Goal: Navigation & Orientation: Find specific page/section

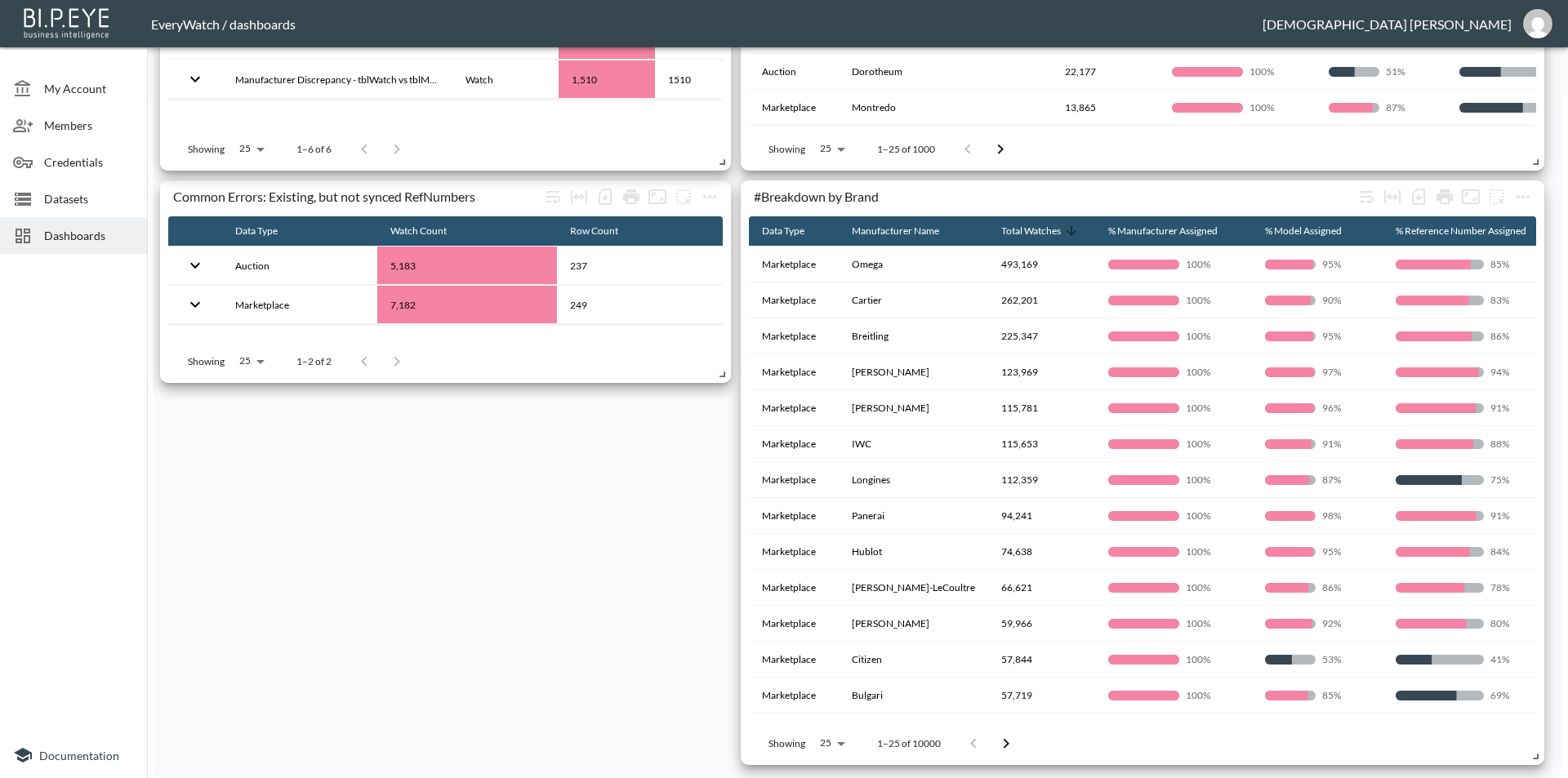
scroll to position [0, 27]
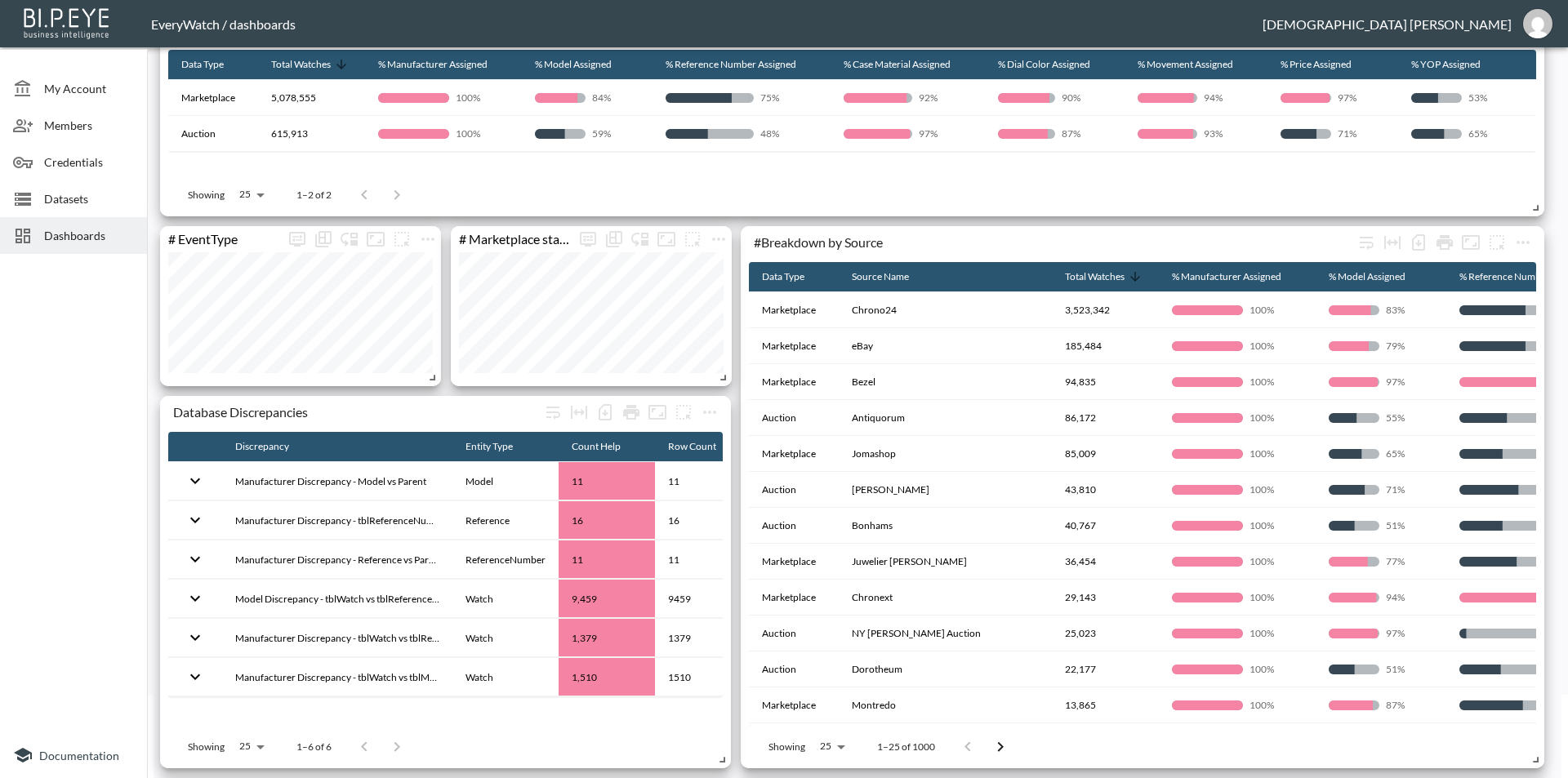
scroll to position [81, 0]
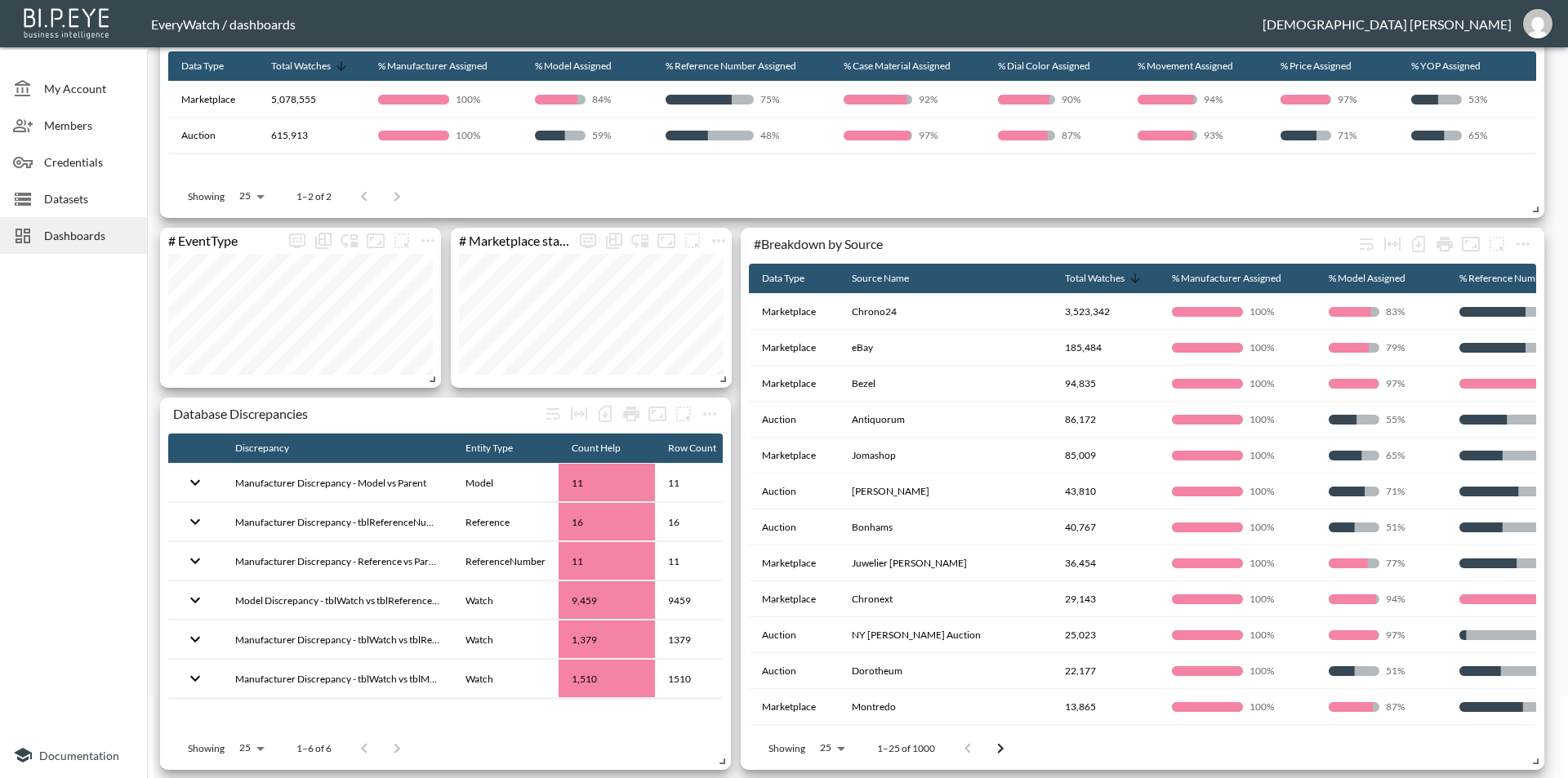
click at [70, 229] on span "Dashboards" at bounding box center [89, 236] width 89 height 18
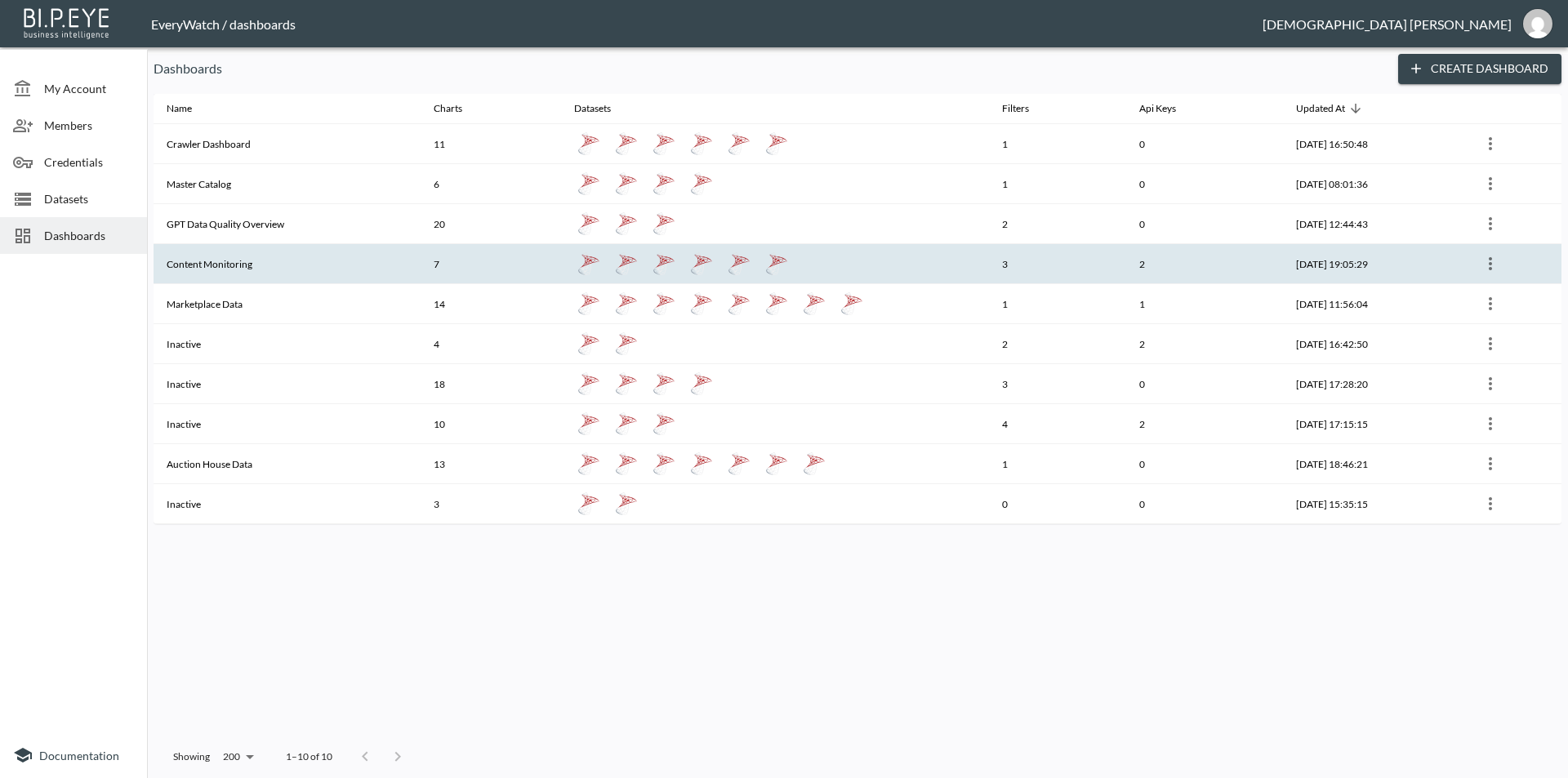
click at [273, 248] on th "Content Monitoring" at bounding box center [287, 265] width 267 height 40
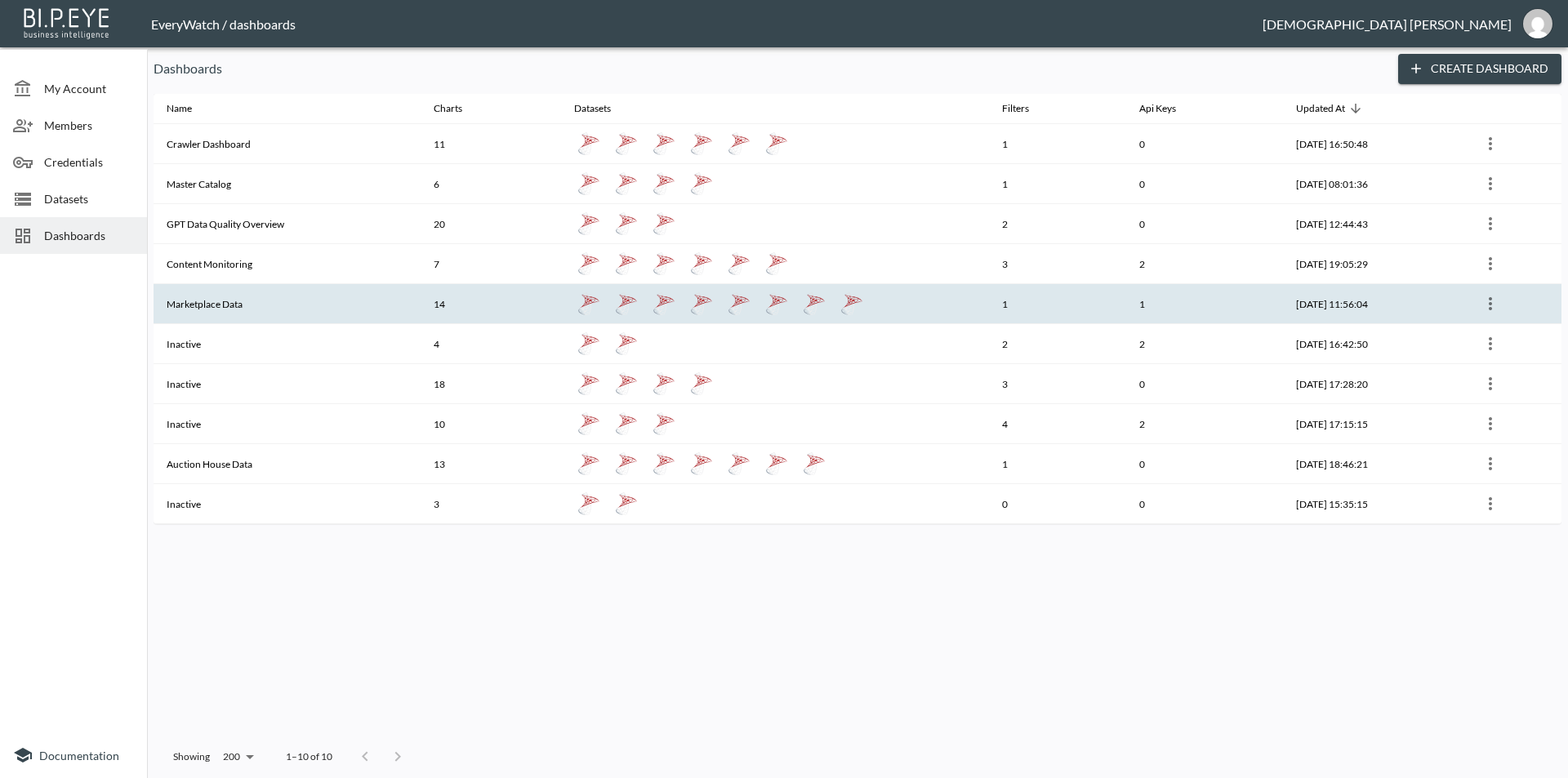
click at [287, 296] on th "Marketplace Data" at bounding box center [287, 304] width 267 height 40
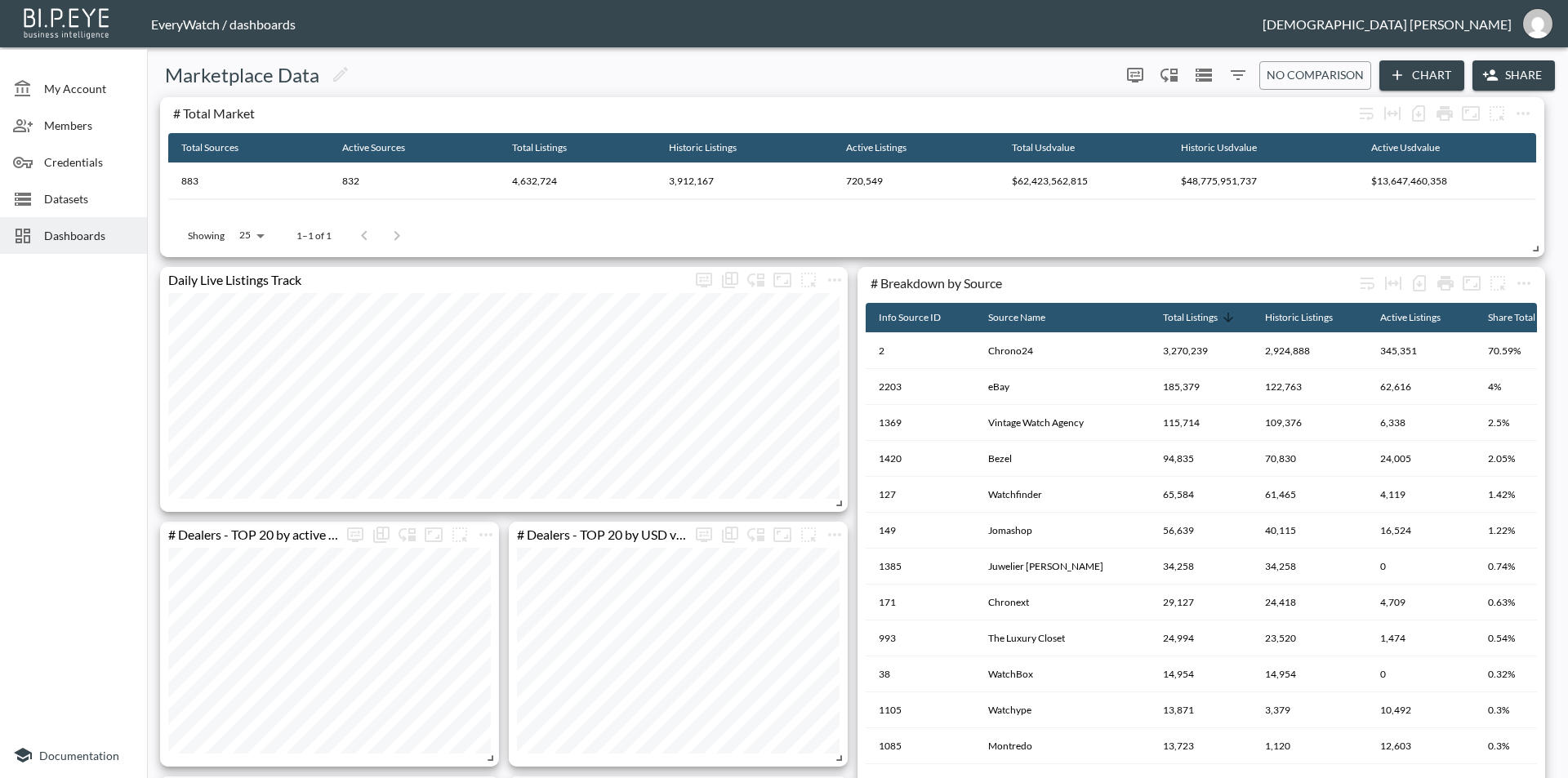
click at [61, 248] on div "Dashboards" at bounding box center [74, 236] width 147 height 37
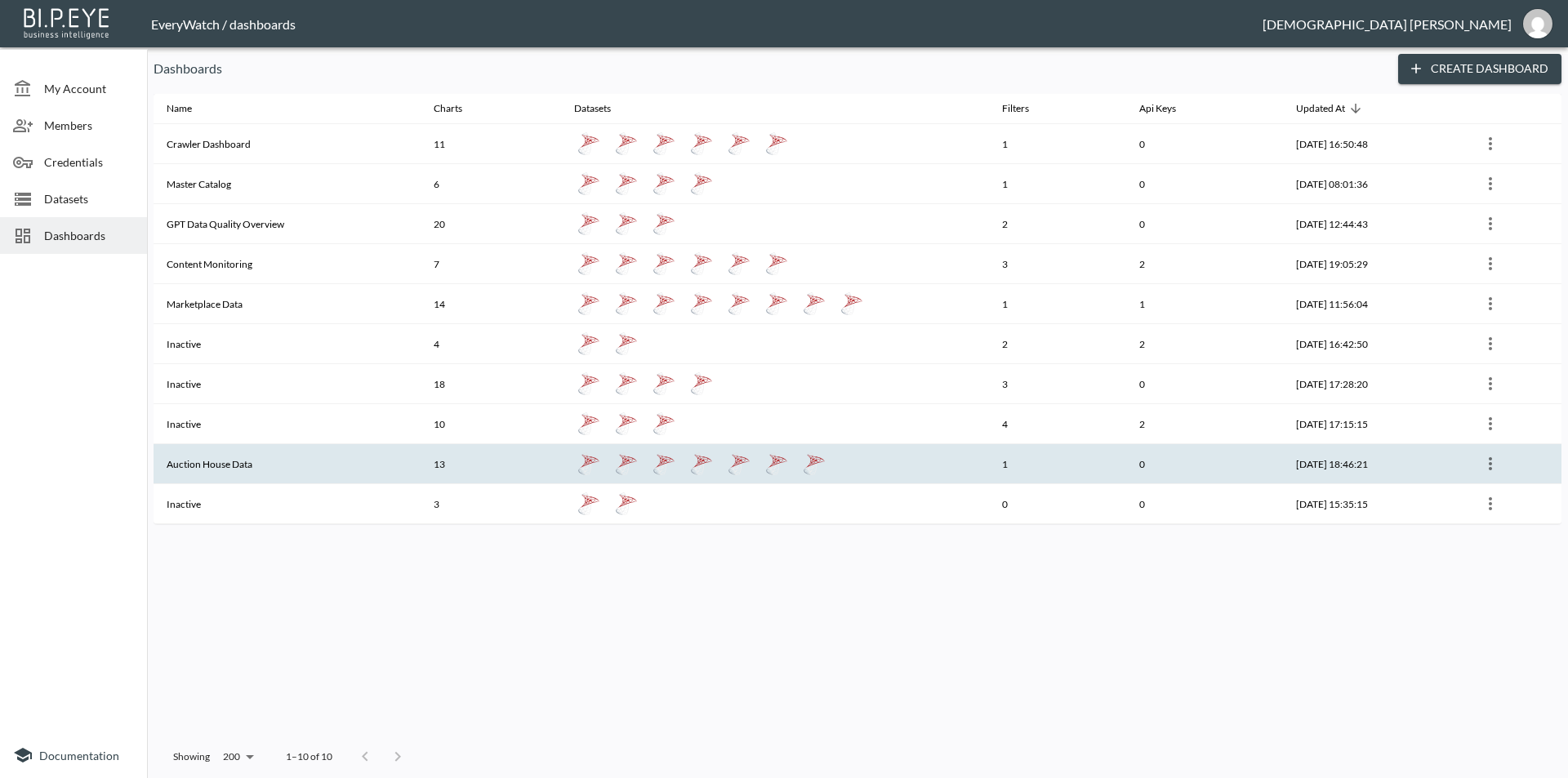
click at [269, 460] on th "Auction House Data" at bounding box center [287, 464] width 267 height 40
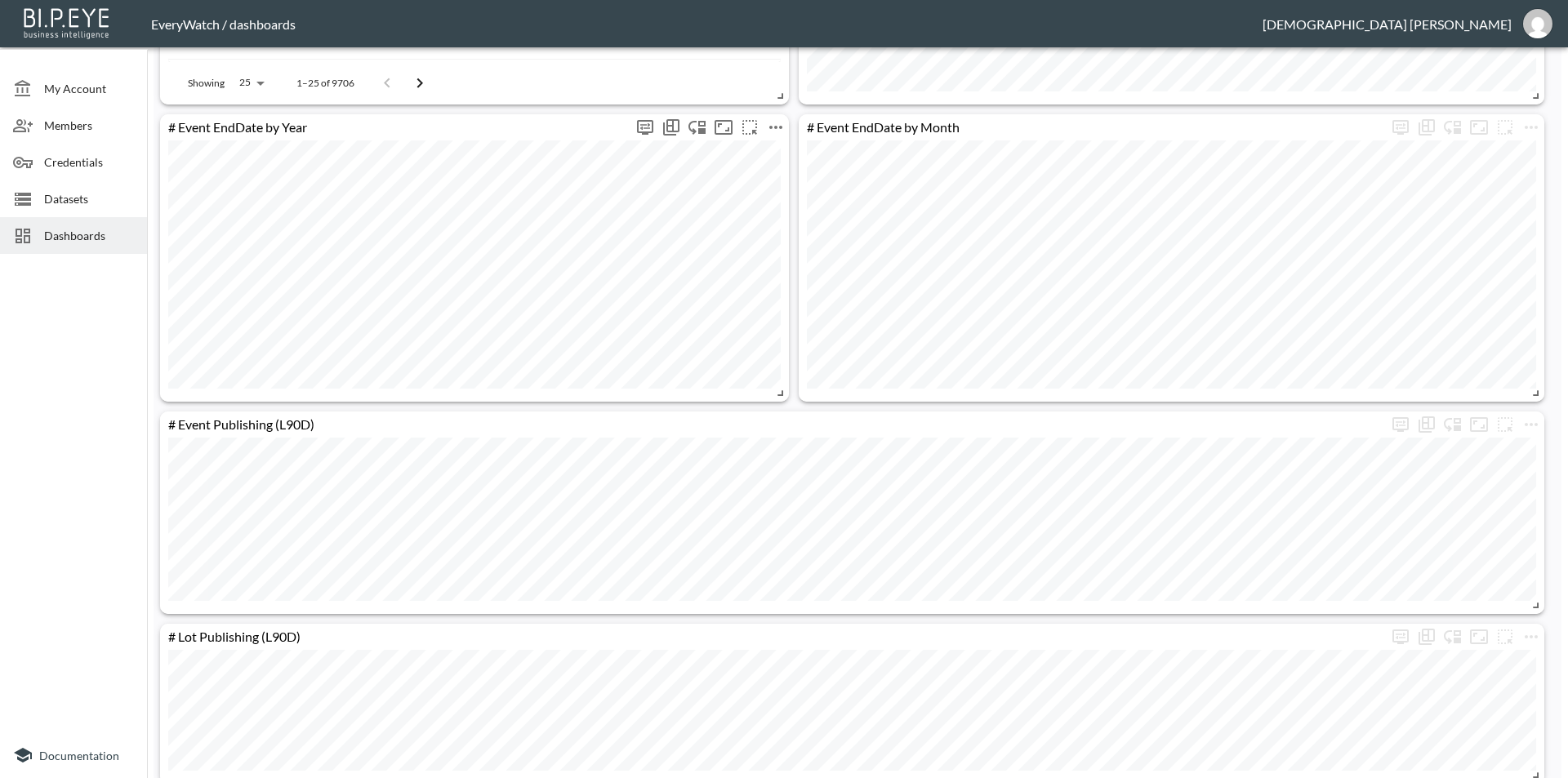
scroll to position [1318, 0]
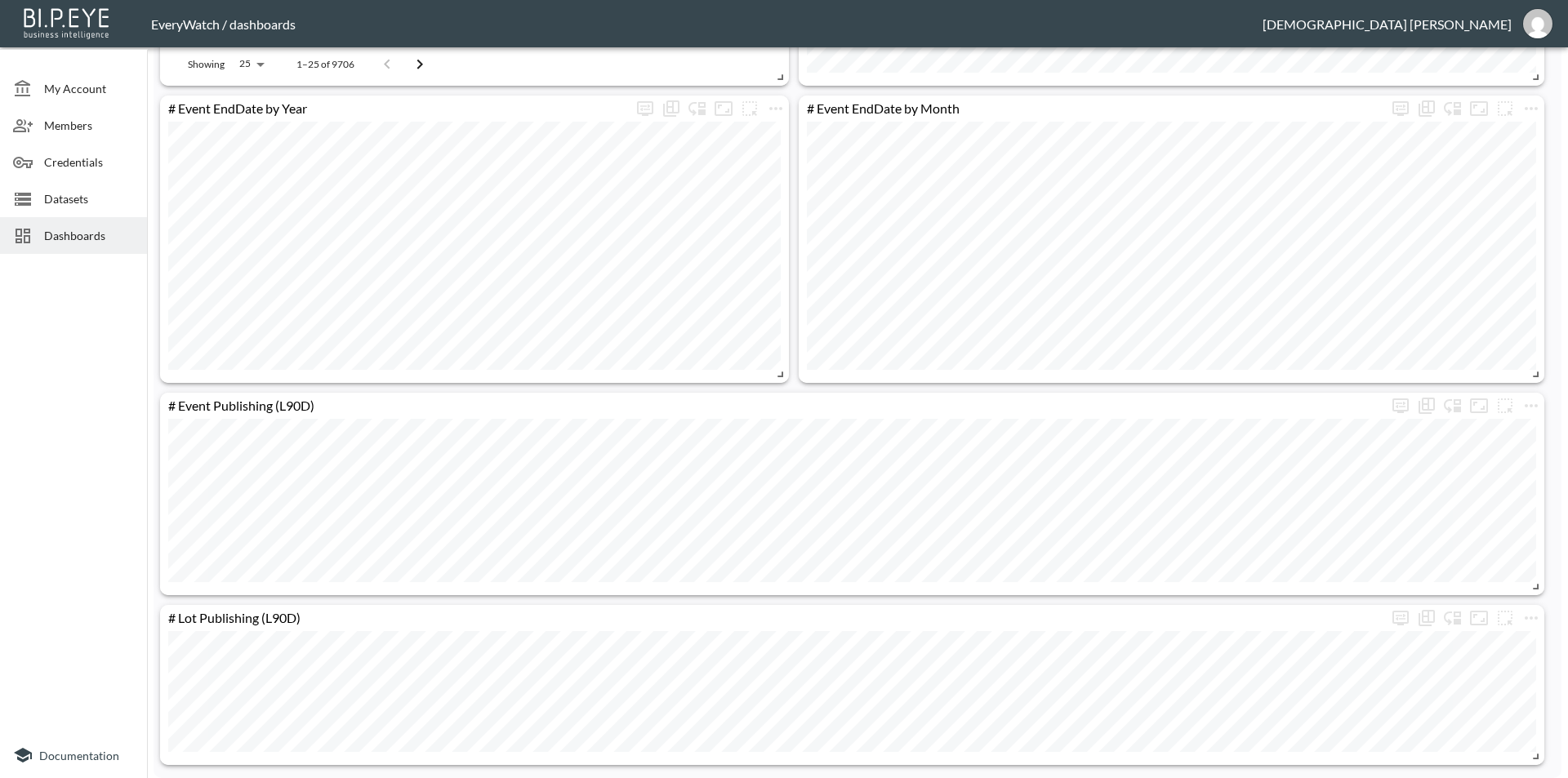
click at [101, 220] on div "Dashboards" at bounding box center [74, 236] width 147 height 37
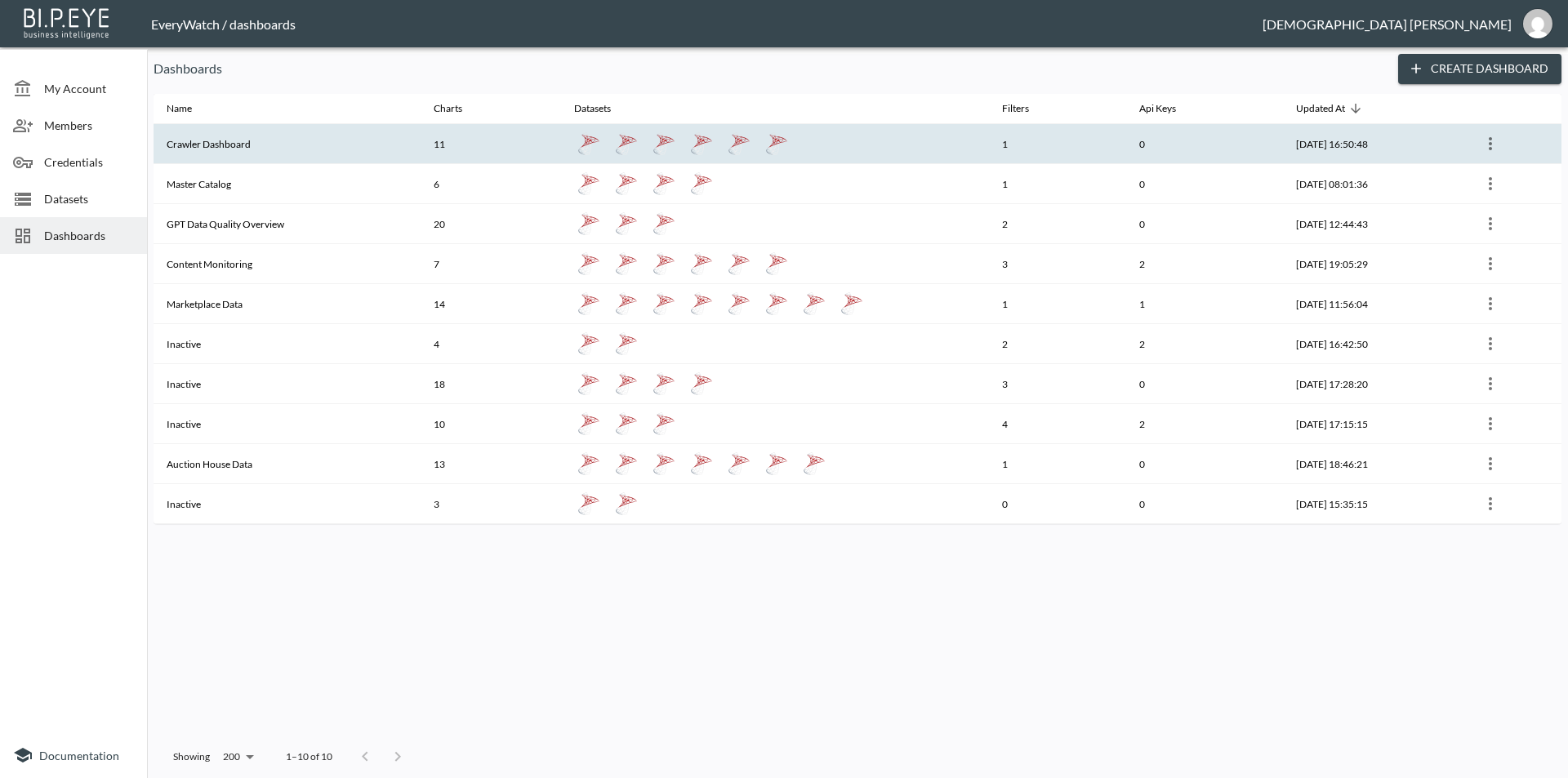
click at [271, 159] on th "Crawler Dashboard" at bounding box center [287, 145] width 267 height 40
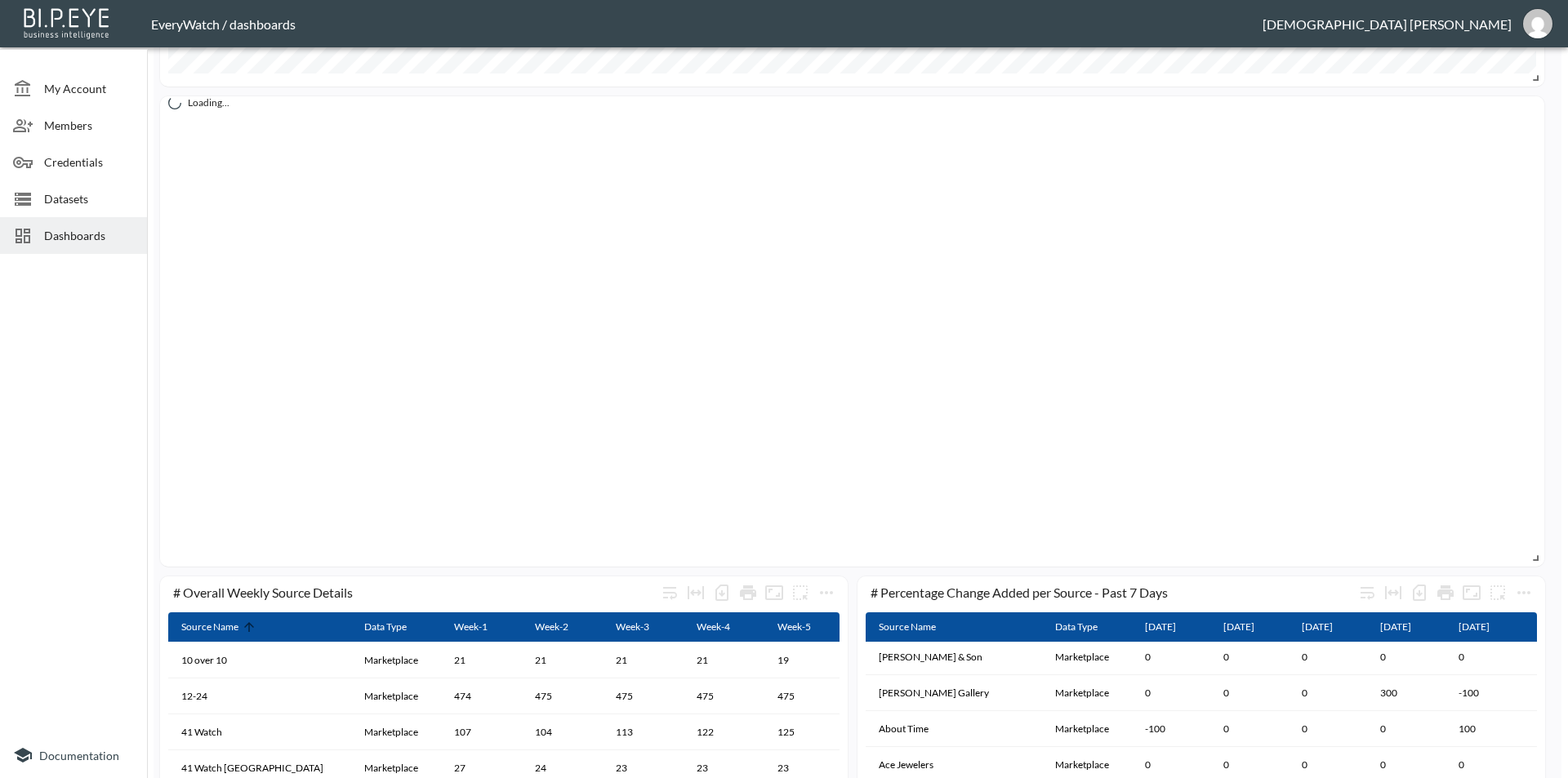
scroll to position [694, 0]
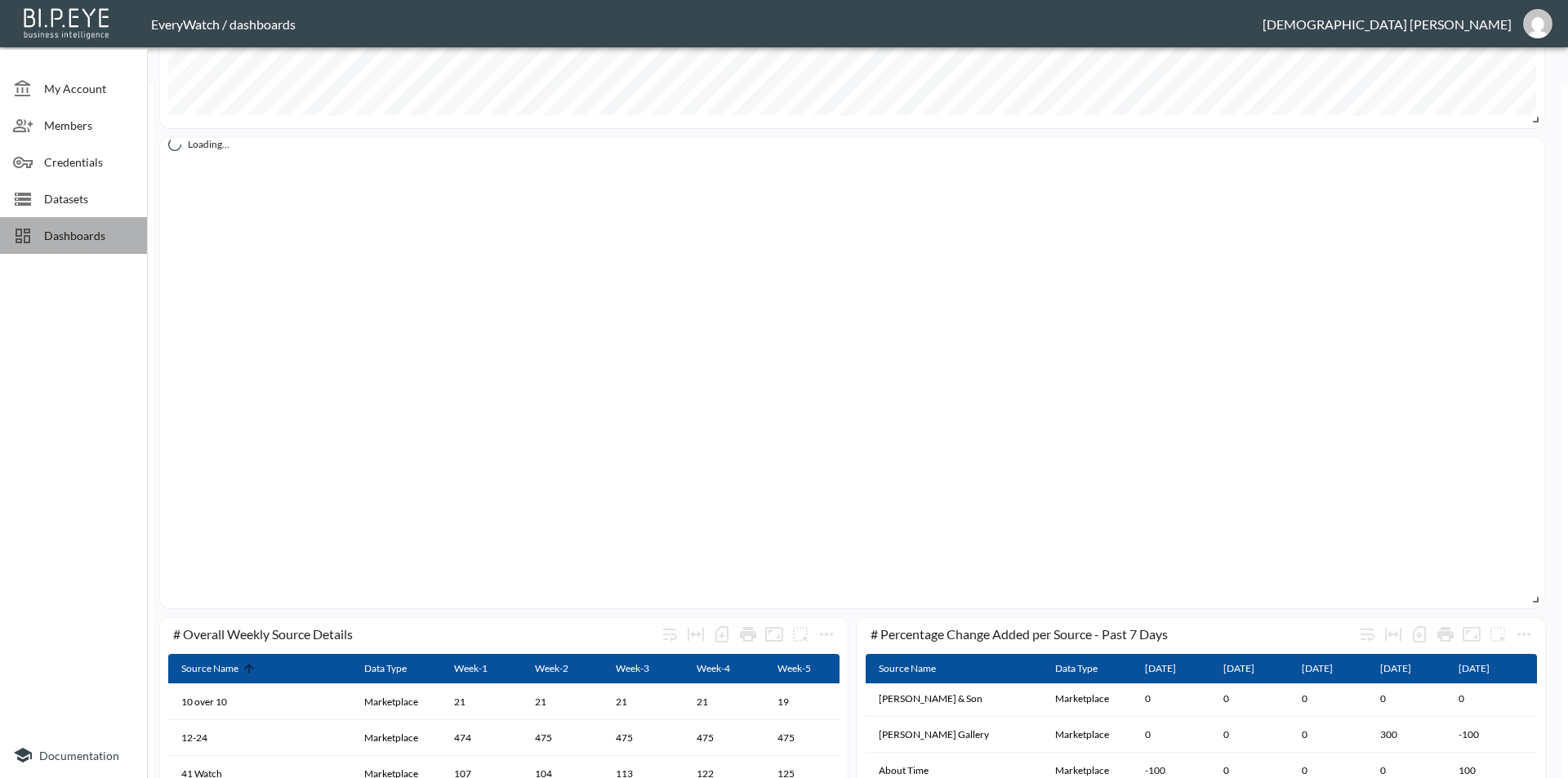
click at [111, 236] on span "Dashboards" at bounding box center [89, 236] width 89 height 18
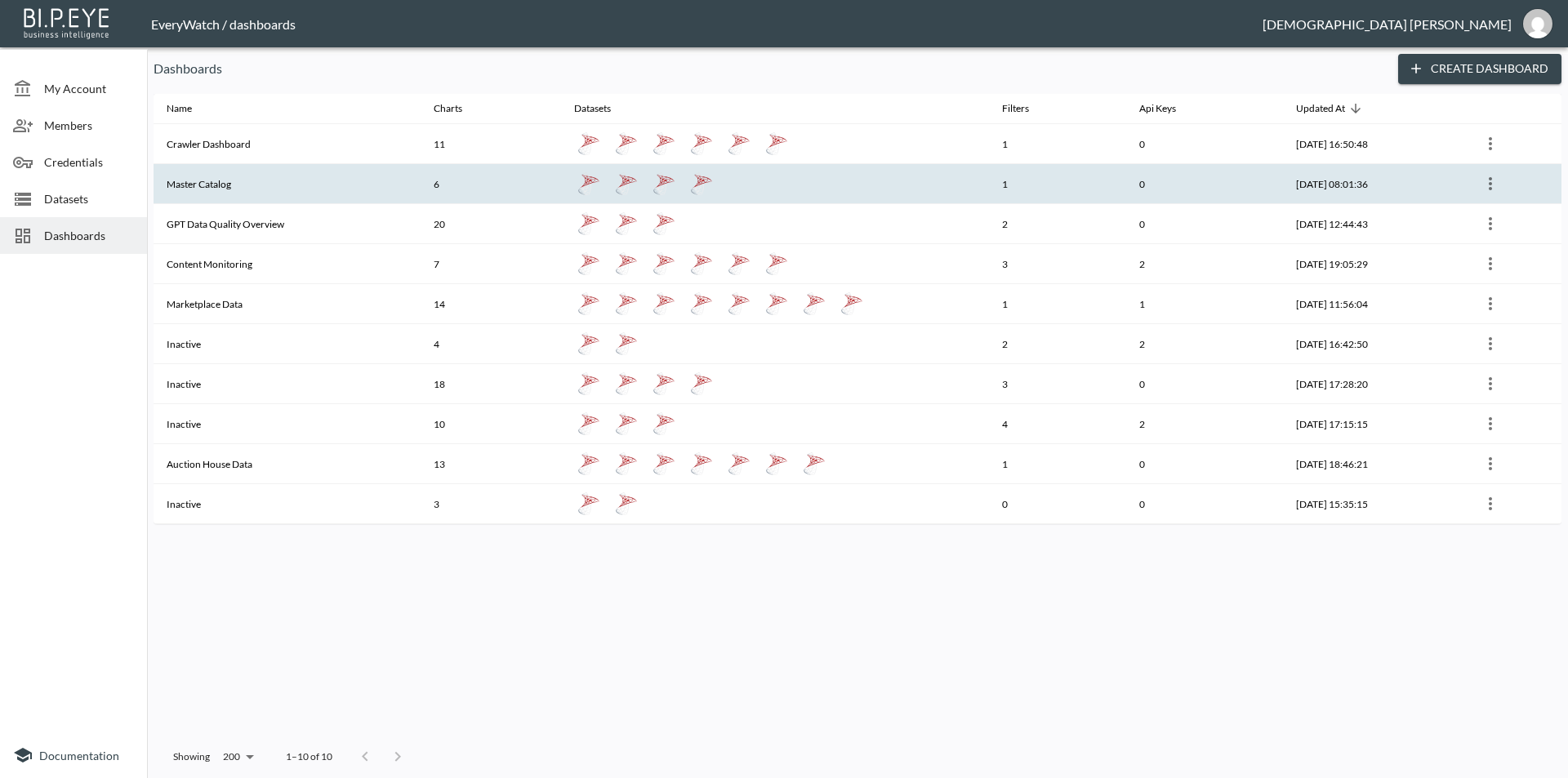
click at [251, 192] on th "Master Catalog" at bounding box center [287, 184] width 267 height 40
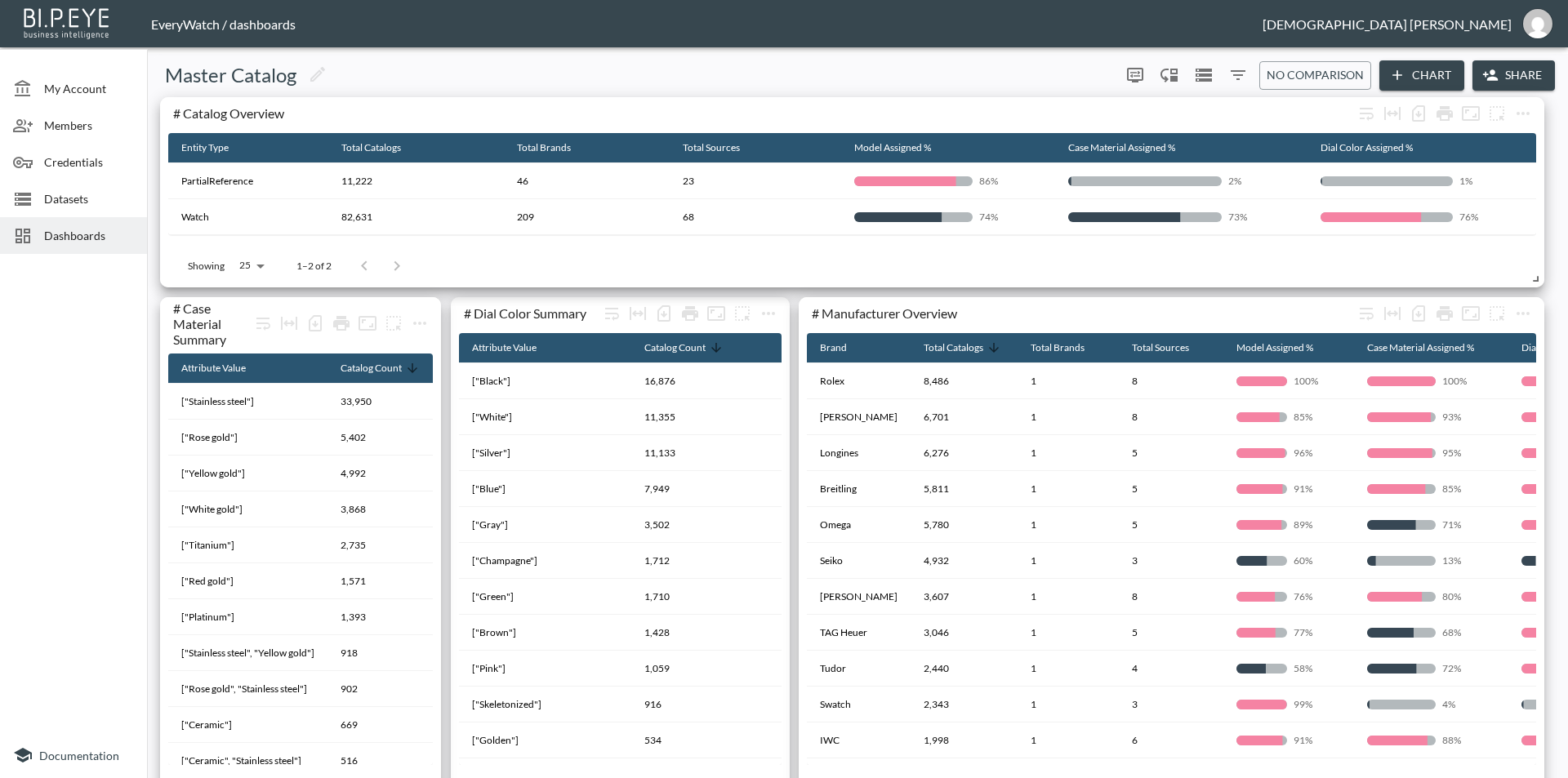
click at [120, 226] on div "Dashboards" at bounding box center [74, 236] width 147 height 37
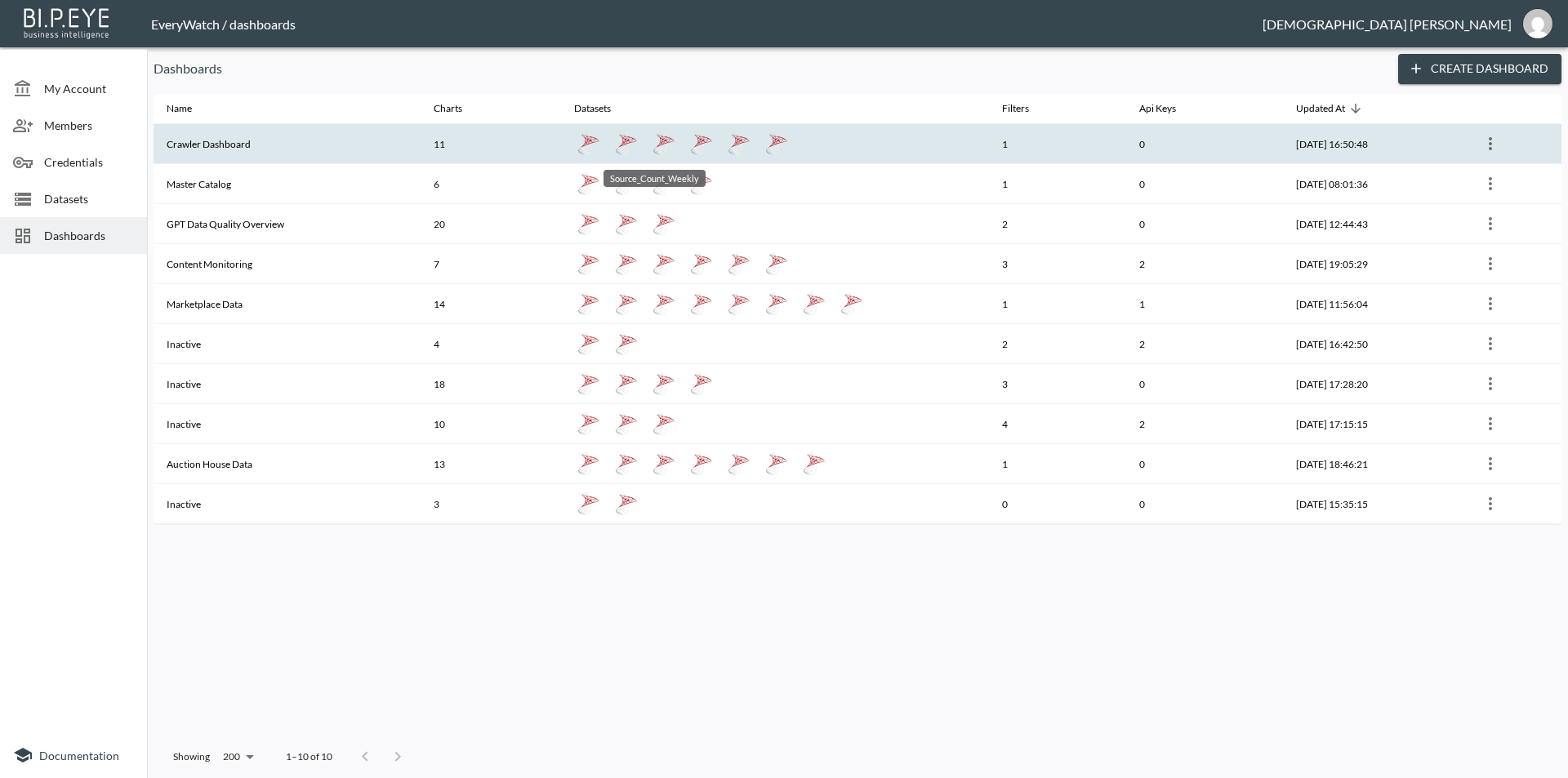
click at [669, 147] on link "Source_Count_Weekly" at bounding box center [664, 144] width 30 height 30
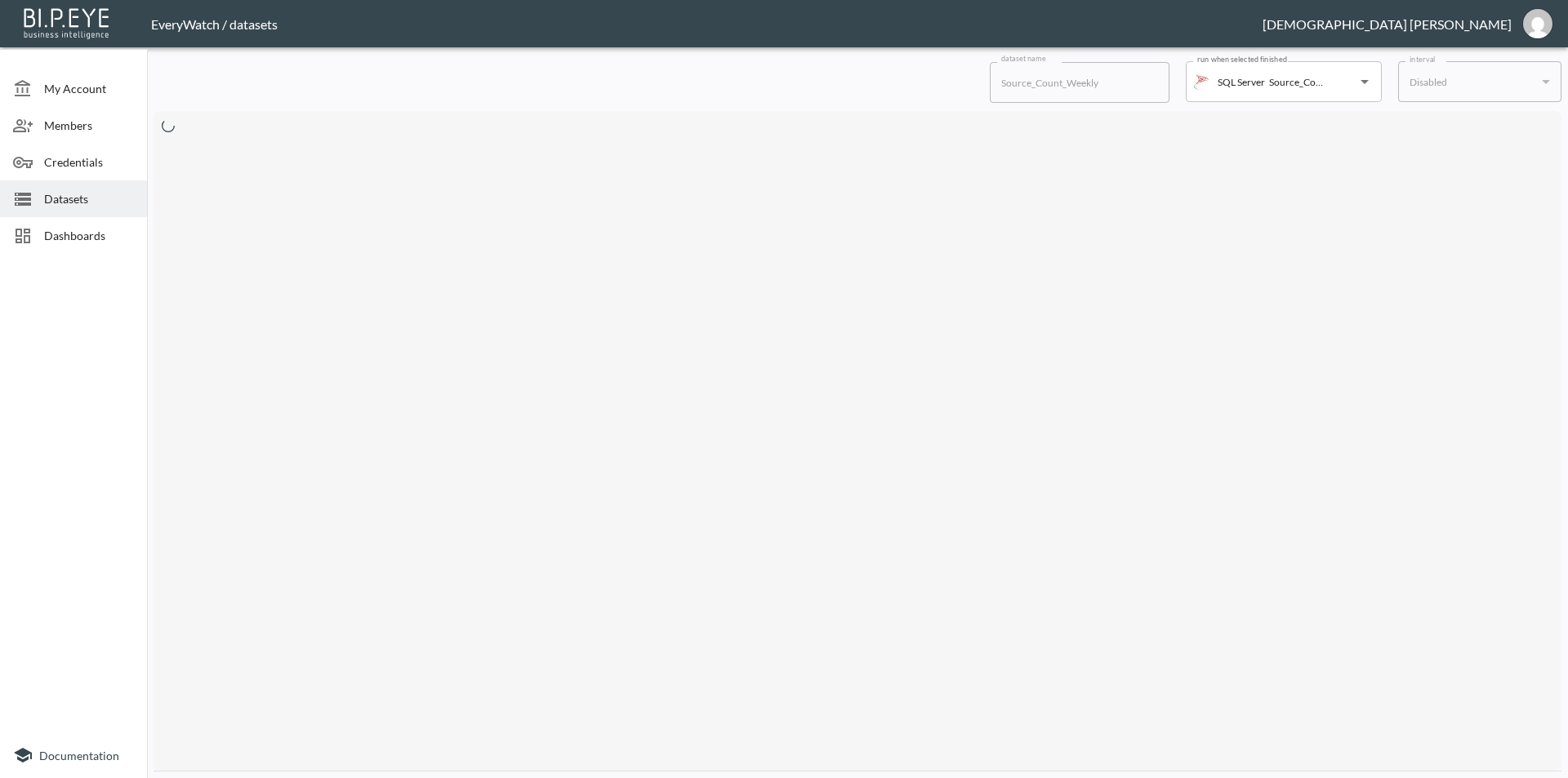
click at [74, 244] on span "Dashboards" at bounding box center [89, 236] width 89 height 18
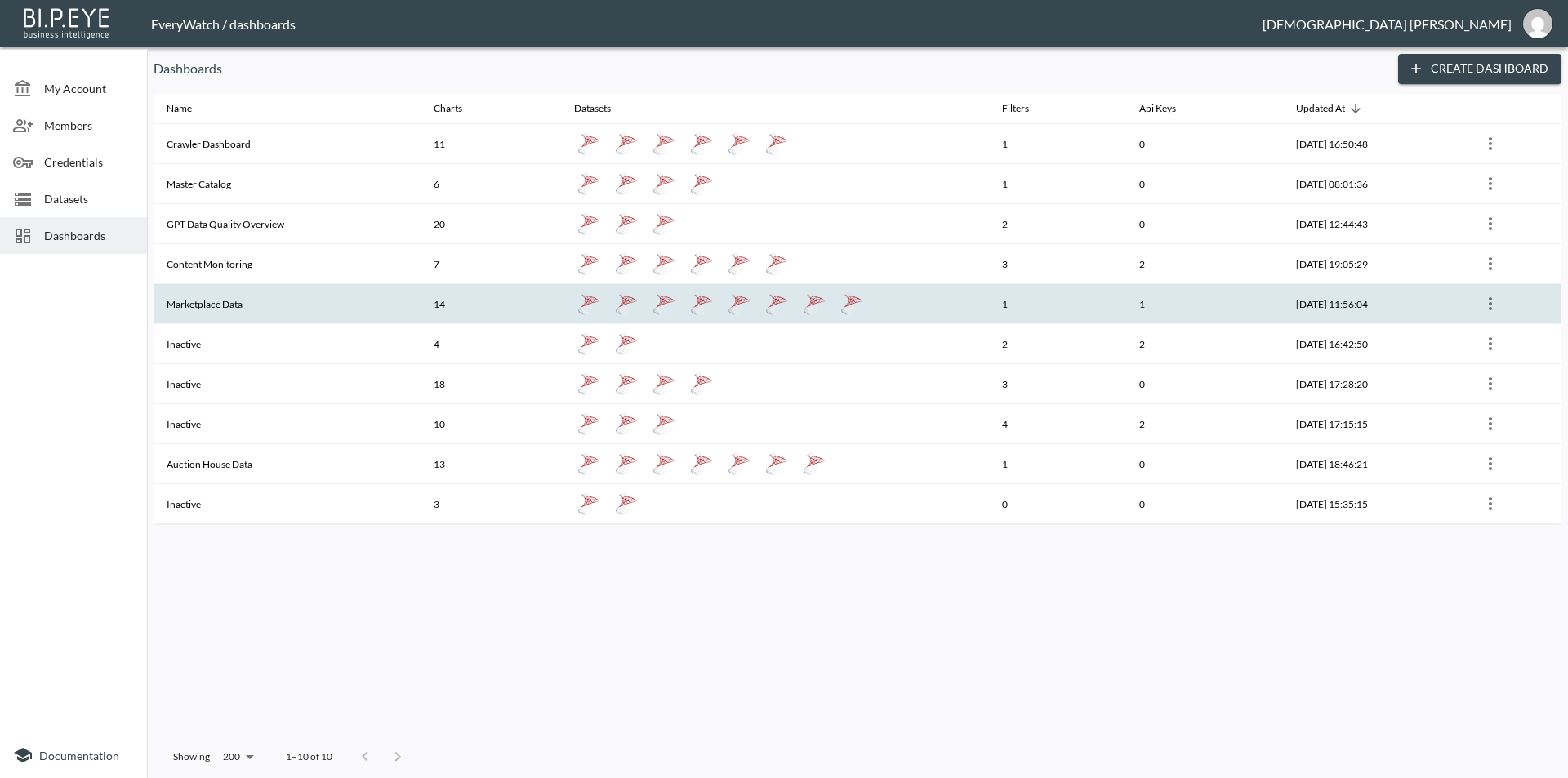
click at [501, 293] on th "14" at bounding box center [491, 304] width 141 height 40
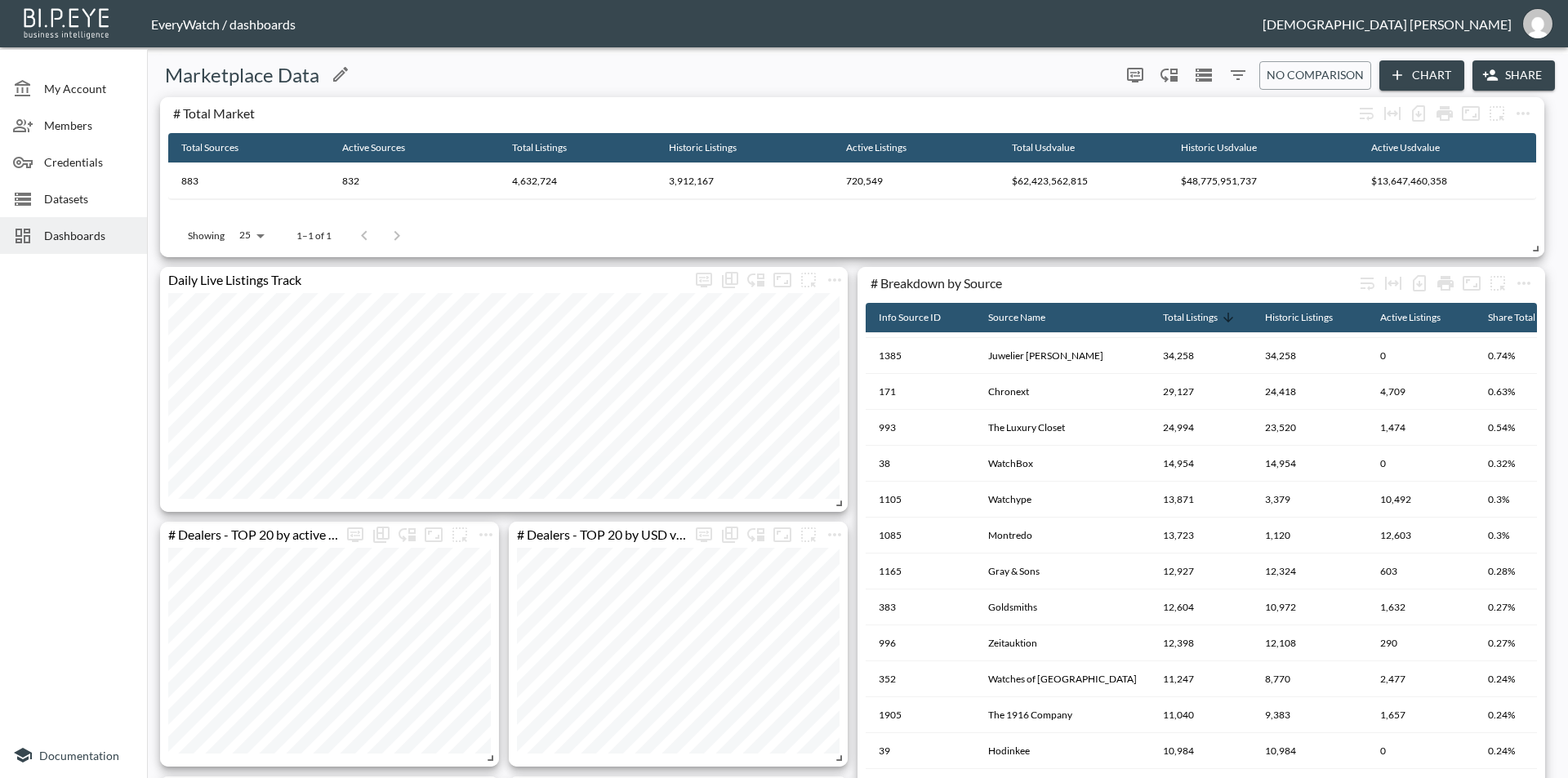
click at [770, 81] on div "Marketplace Data" at bounding box center [634, 75] width 961 height 26
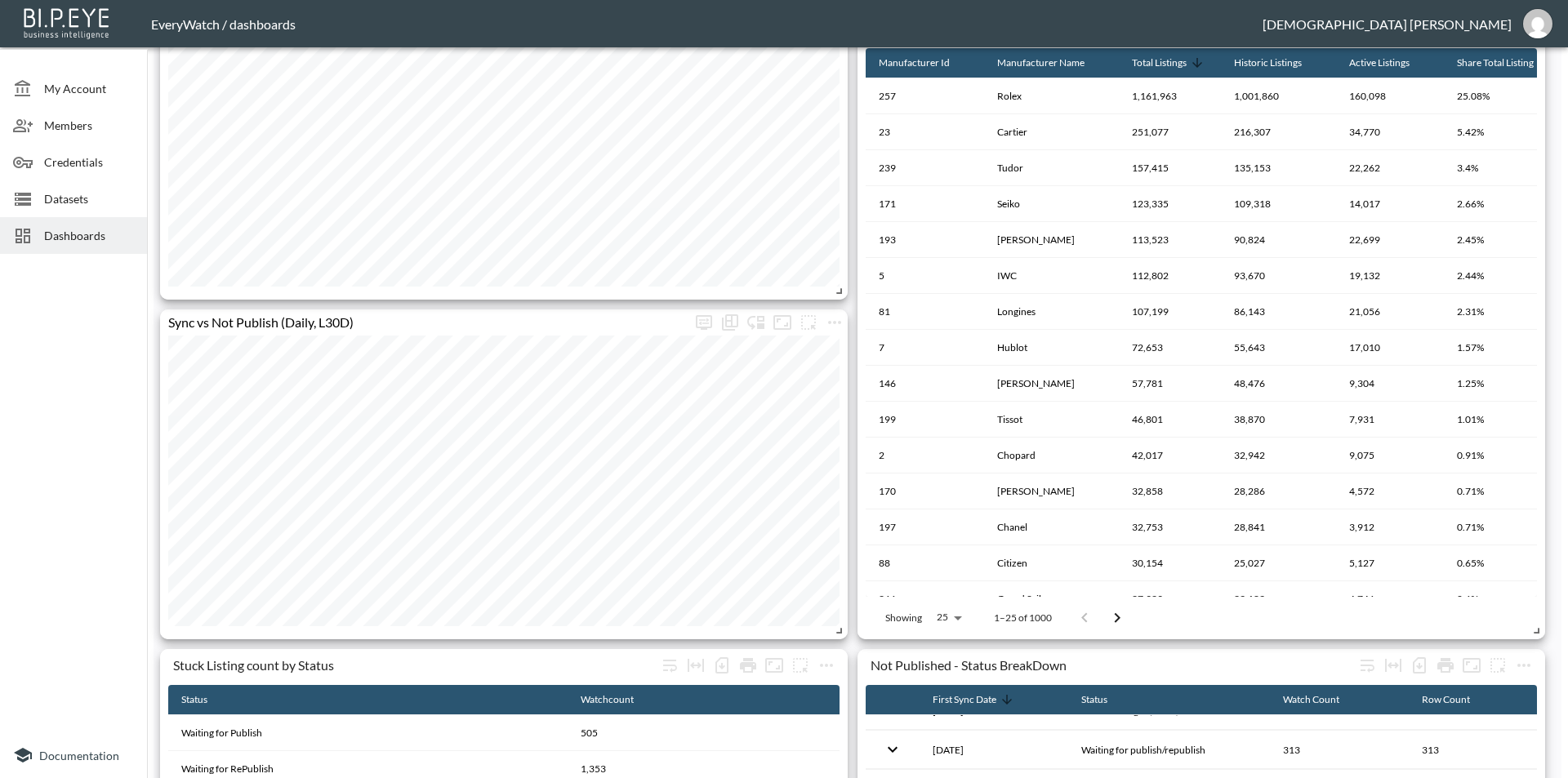
click at [855, 137] on div "# Brands - TOP 20 by active listing count Not Published - Status BreakDown Firs…" at bounding box center [854, 347] width 1401 height 2622
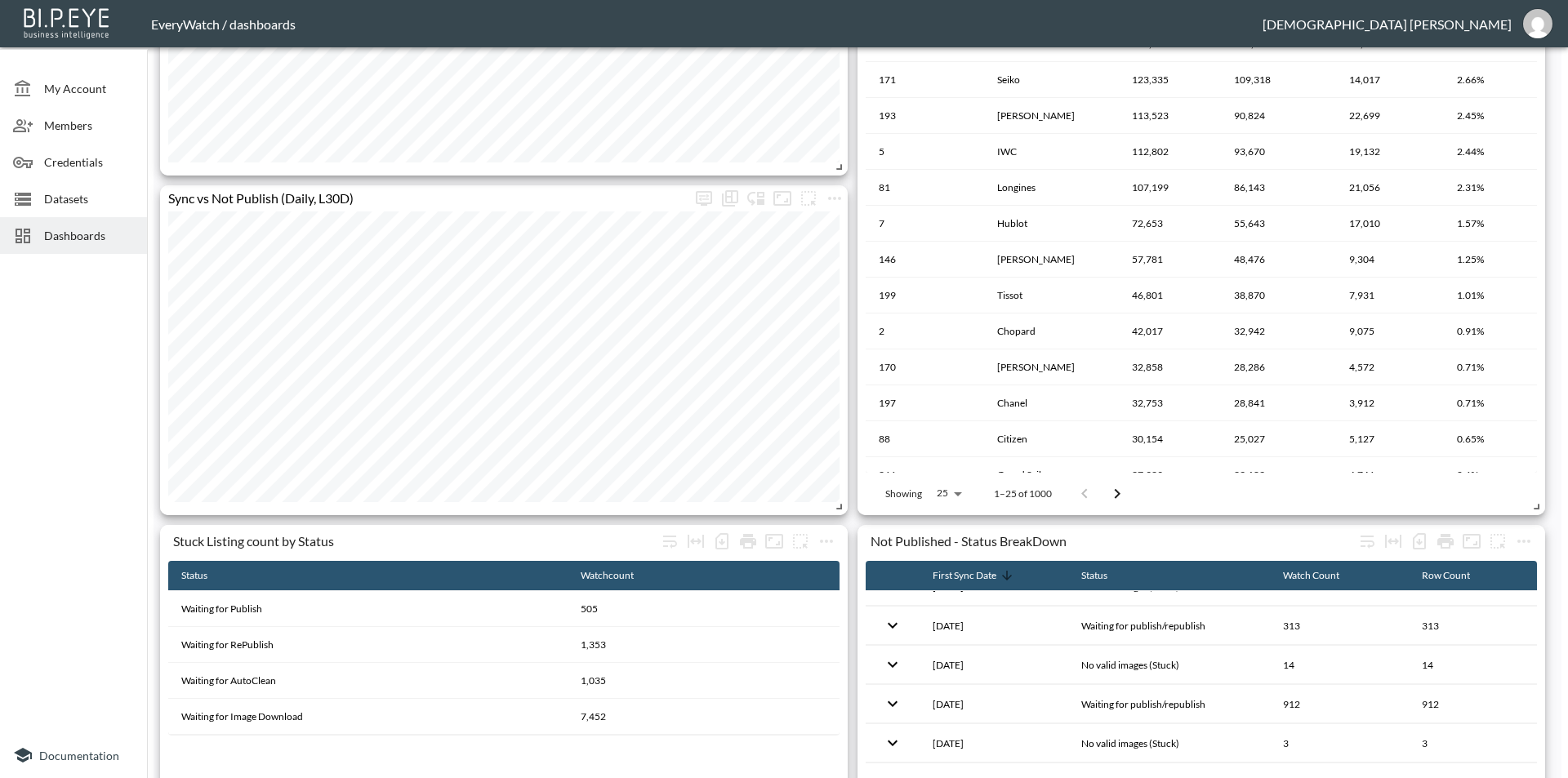
scroll to position [1225, 0]
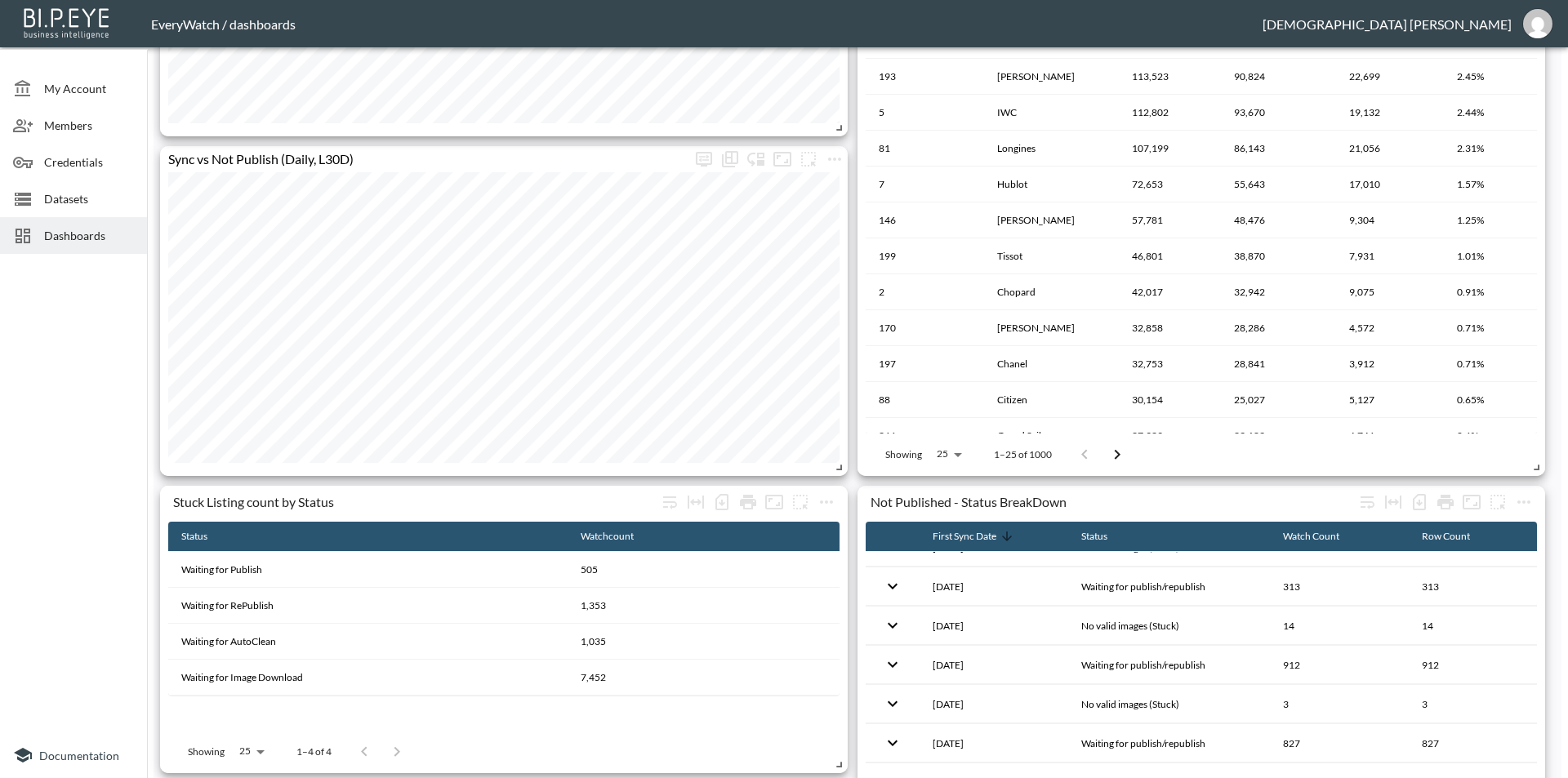
click at [855, 144] on div "# Brands - TOP 20 by active listing count Not Published - Status BreakDown Firs…" at bounding box center [854, 183] width 1401 height 2622
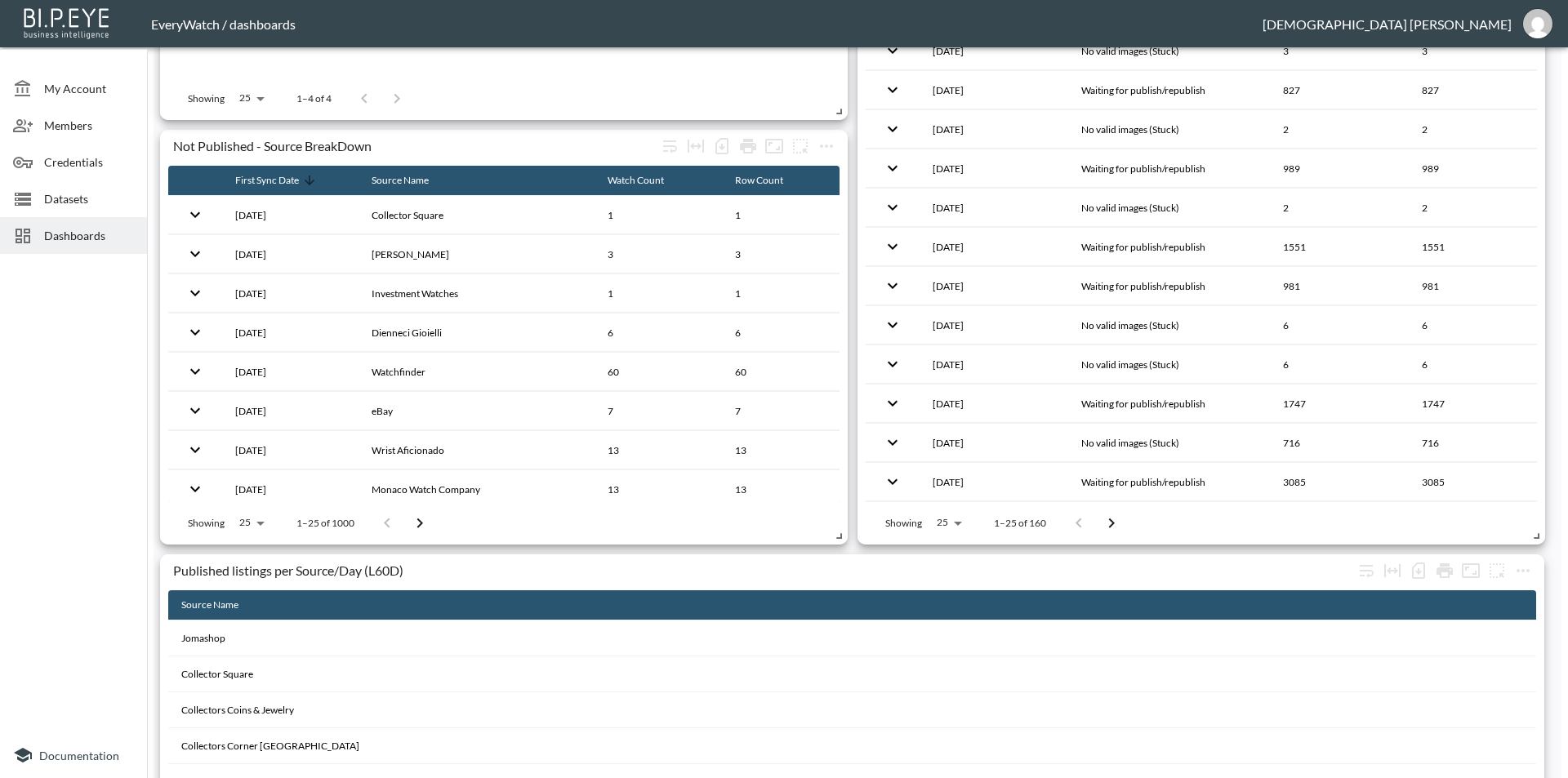
scroll to position [1954, 0]
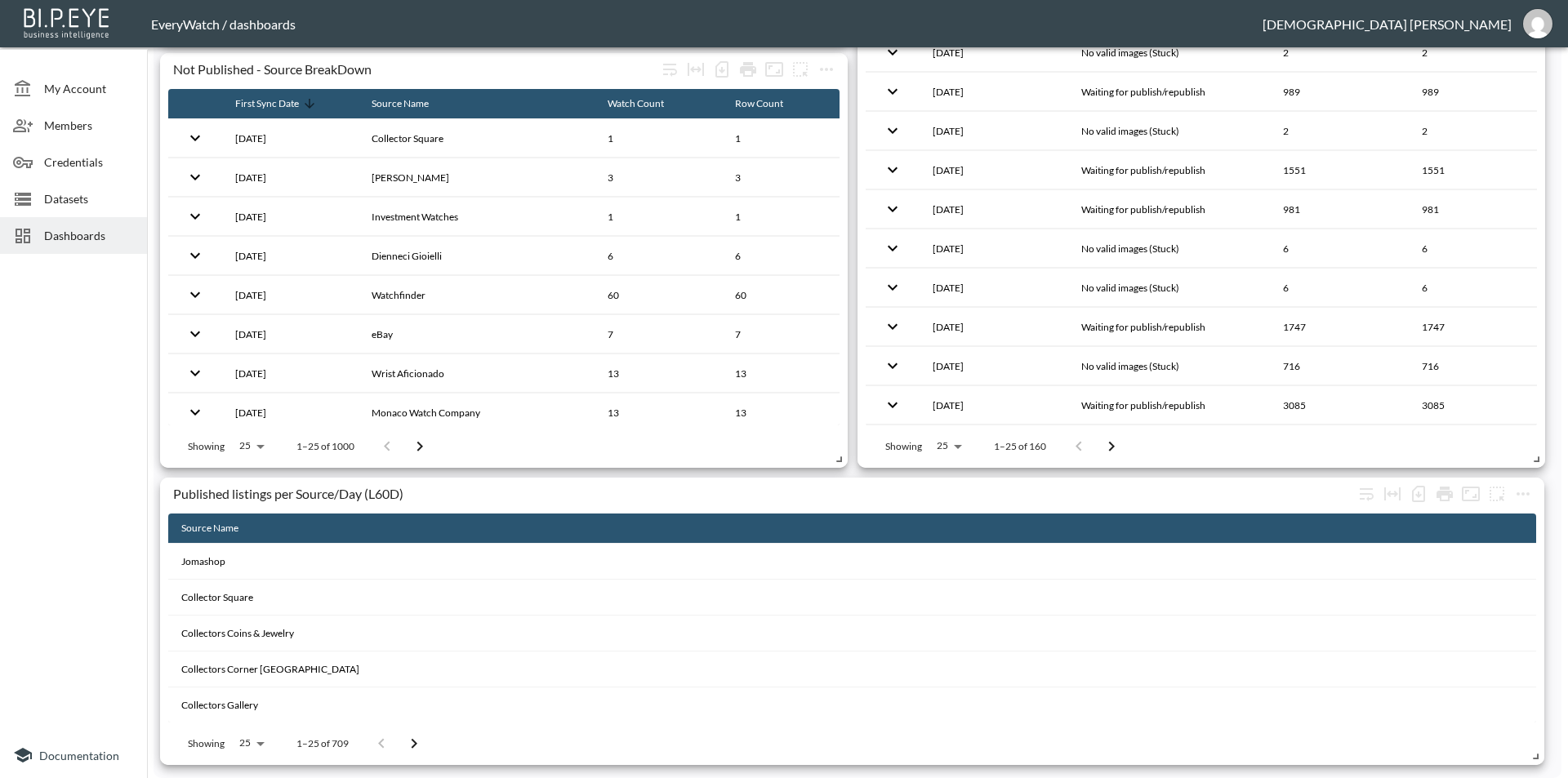
drag, startPoint x: 852, startPoint y: 472, endPoint x: 153, endPoint y: 470, distance: 699.0
click at [149, 480] on div "My Account Members Credentials Datasets Dashboards Documentation Marketplace Da…" at bounding box center [784, 389] width 1568 height 778
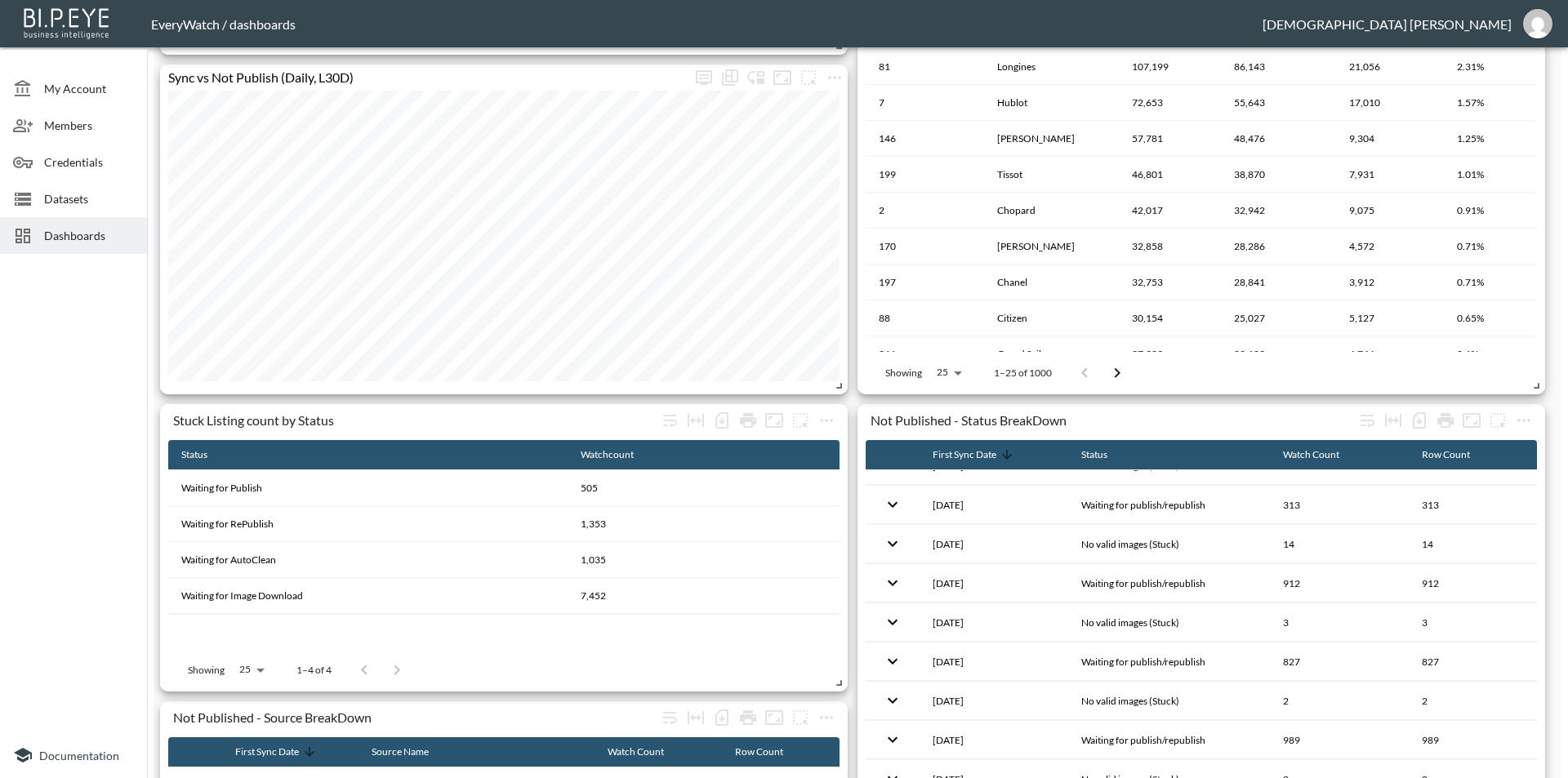
scroll to position [1469, 0]
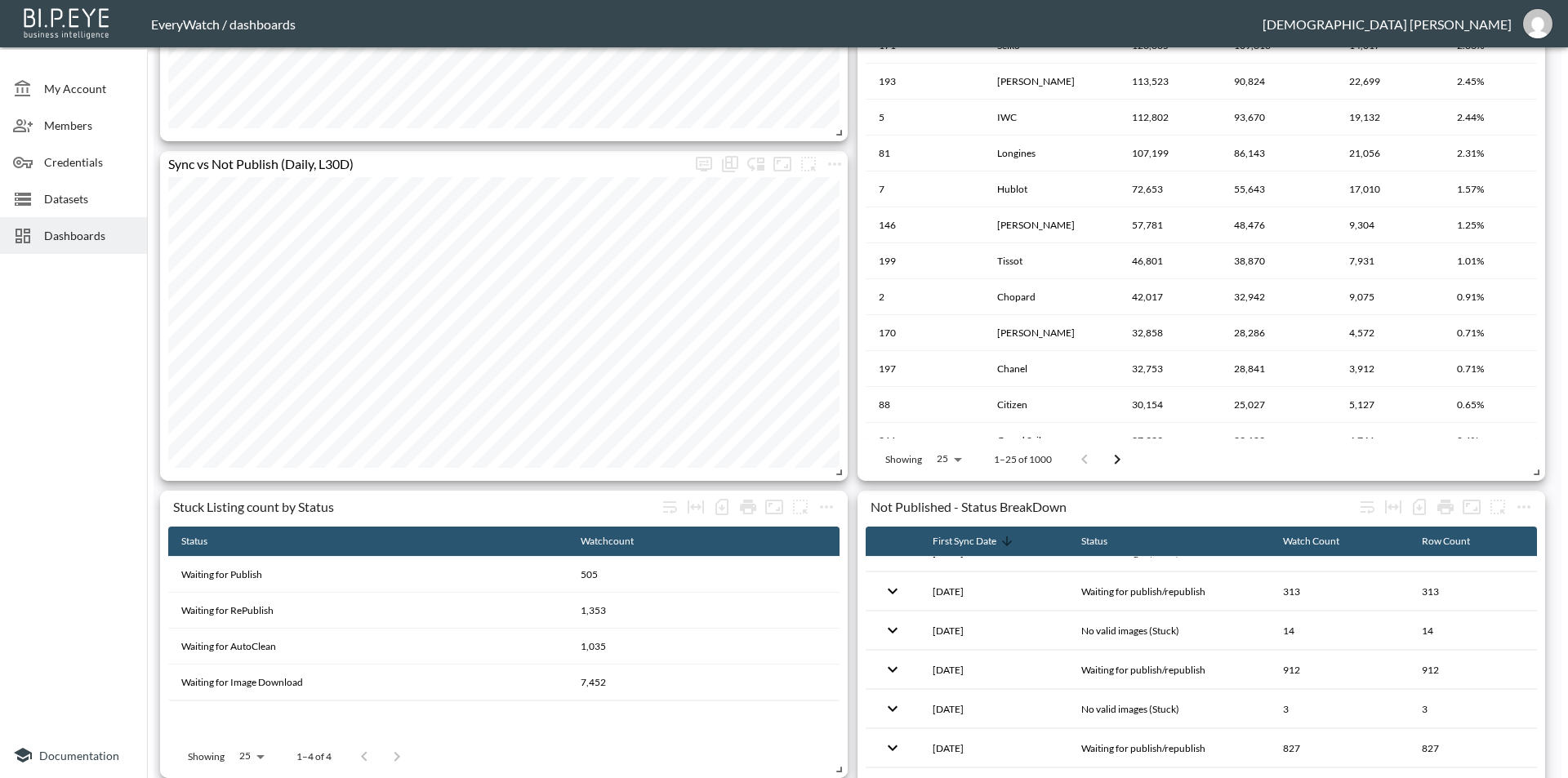
scroll to position [811, 0]
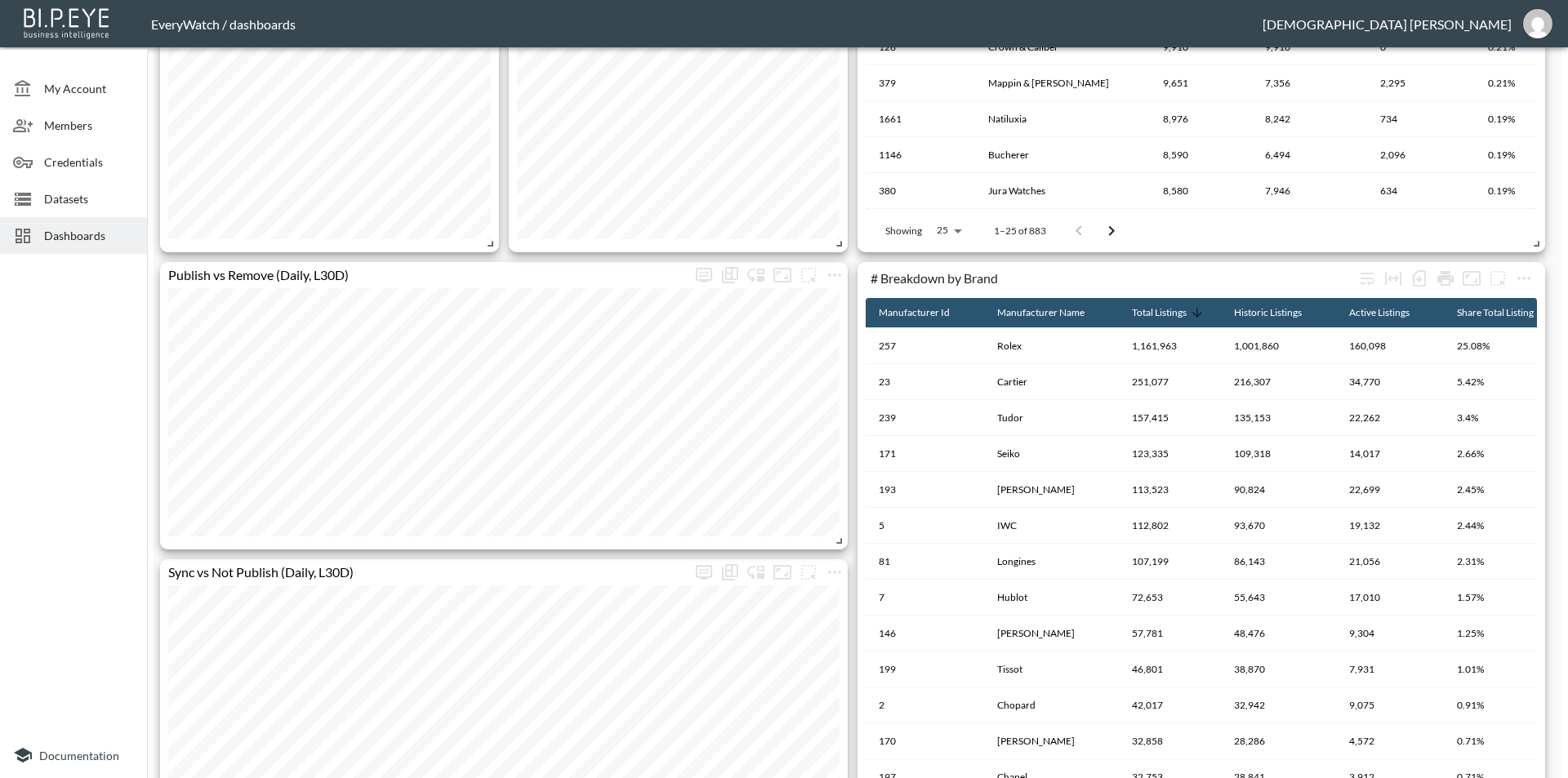
click at [852, 449] on div "# Brands - TOP 20 by active listing count Not Published - Status BreakDown Firs…" at bounding box center [854, 597] width 1401 height 2622
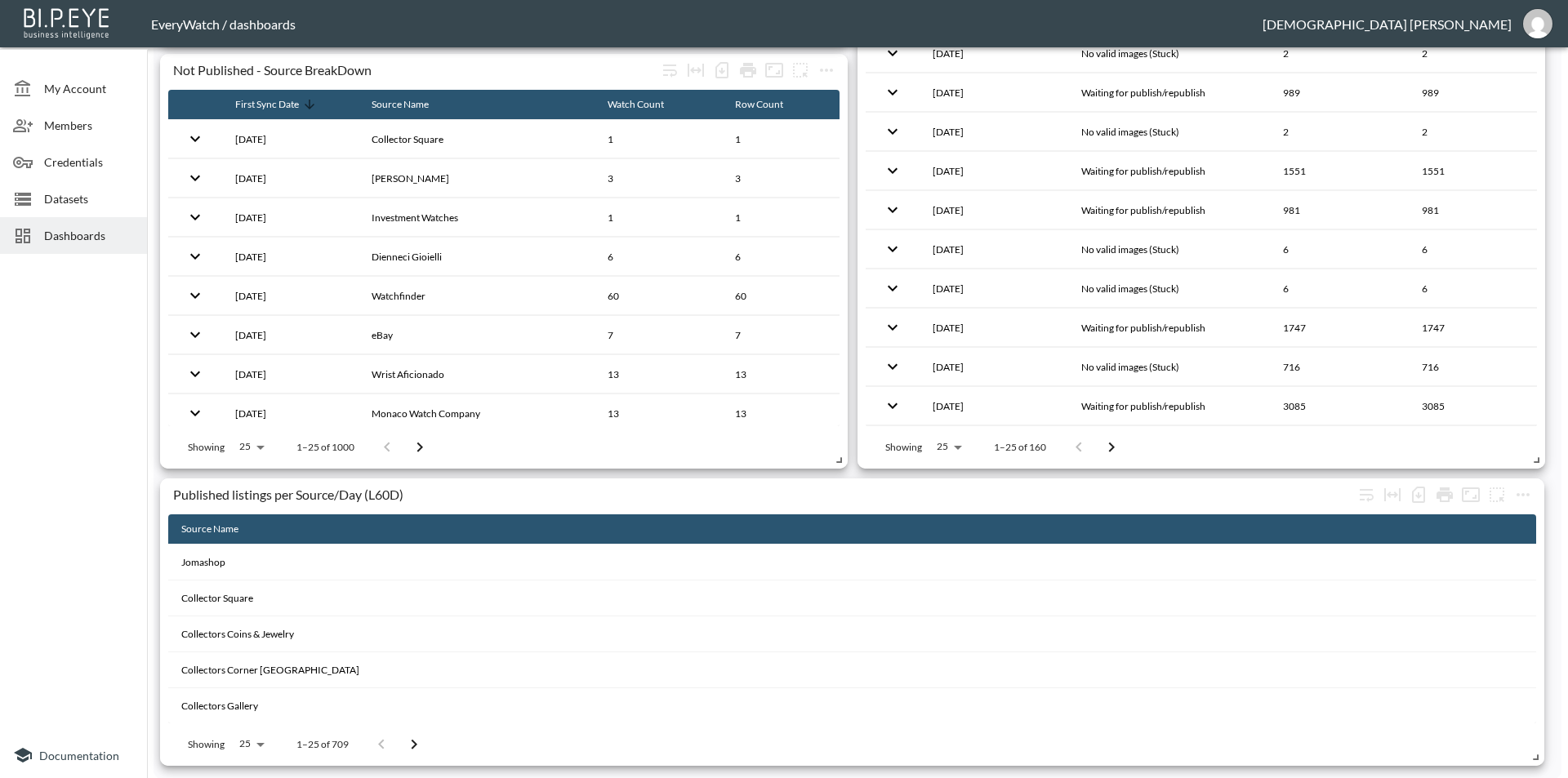
scroll to position [1954, 0]
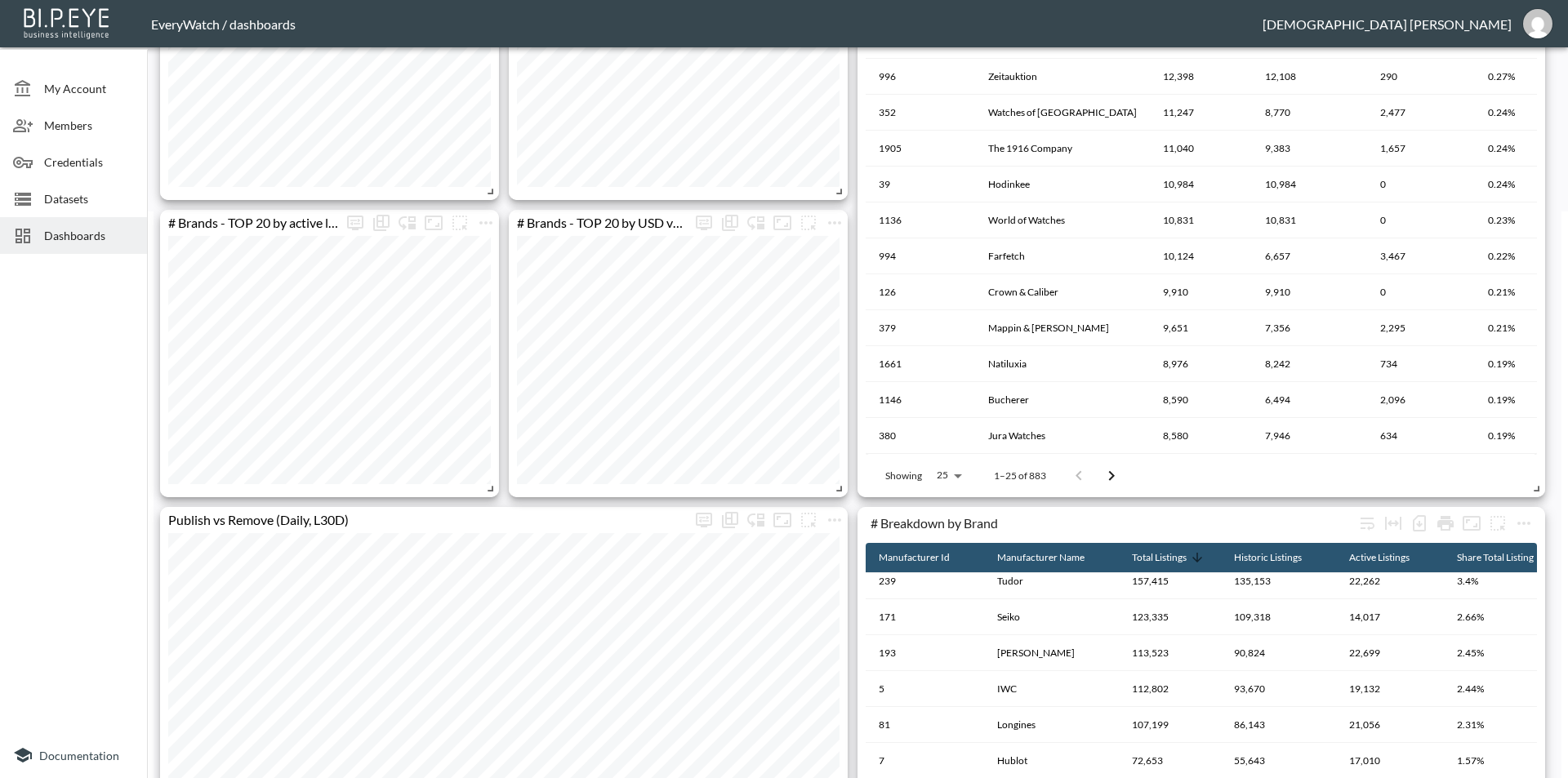
scroll to position [159, 0]
